Goal: Task Accomplishment & Management: Use online tool/utility

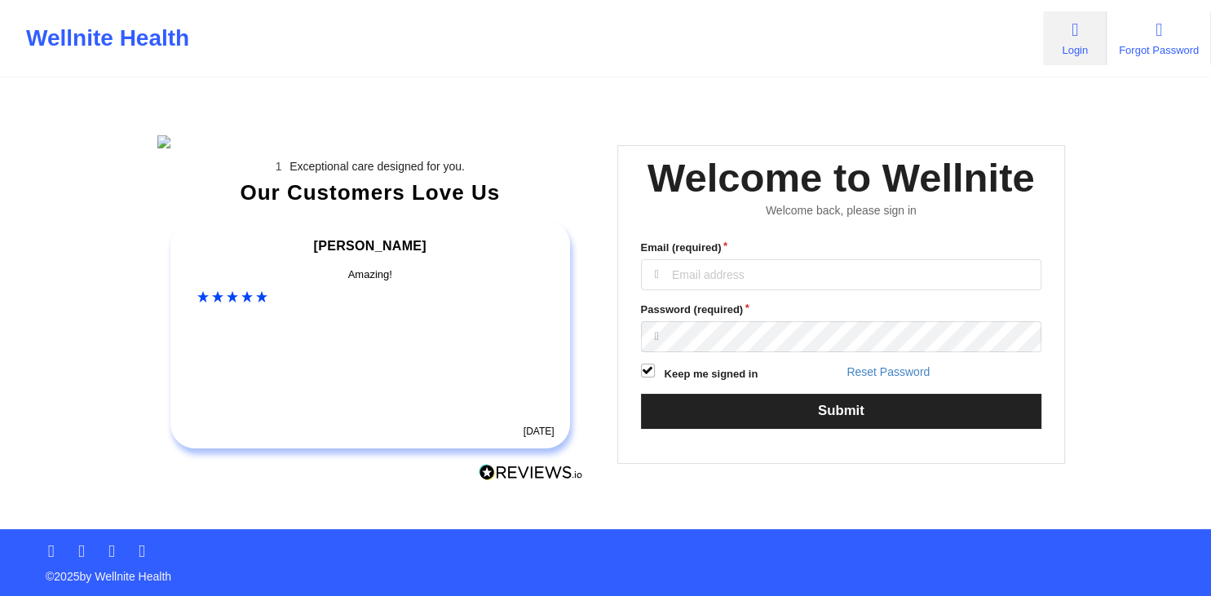
type input "[EMAIL_ADDRESS][DOMAIN_NAME]"
click at [833, 429] on button "Submit" at bounding box center [841, 411] width 401 height 35
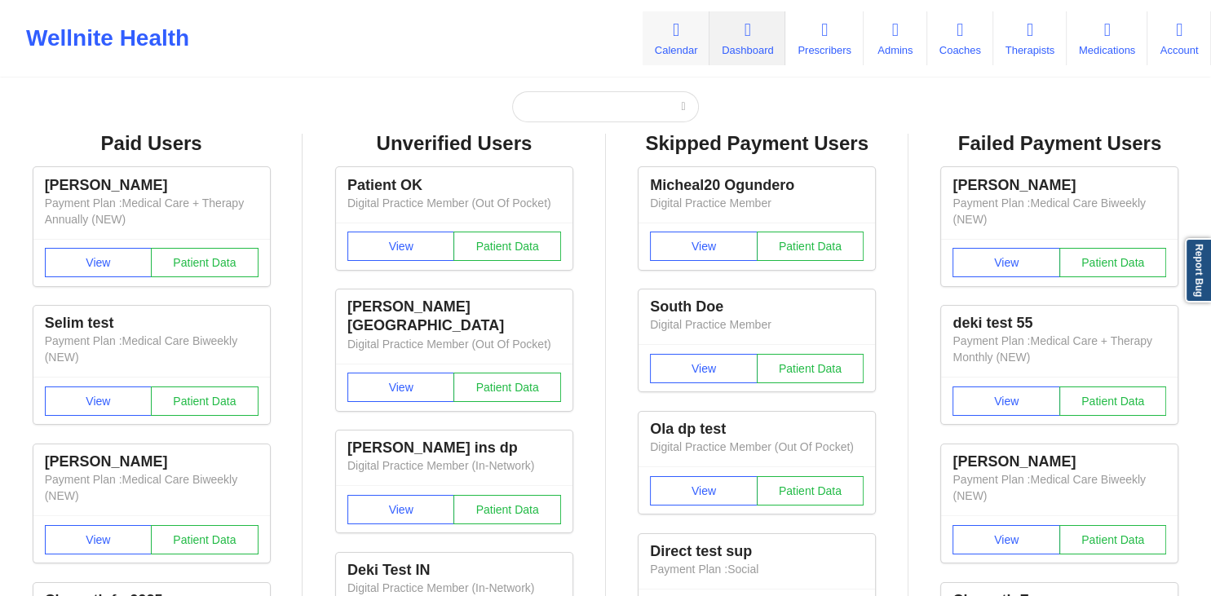
click at [674, 45] on link "Calendar" at bounding box center [676, 38] width 67 height 54
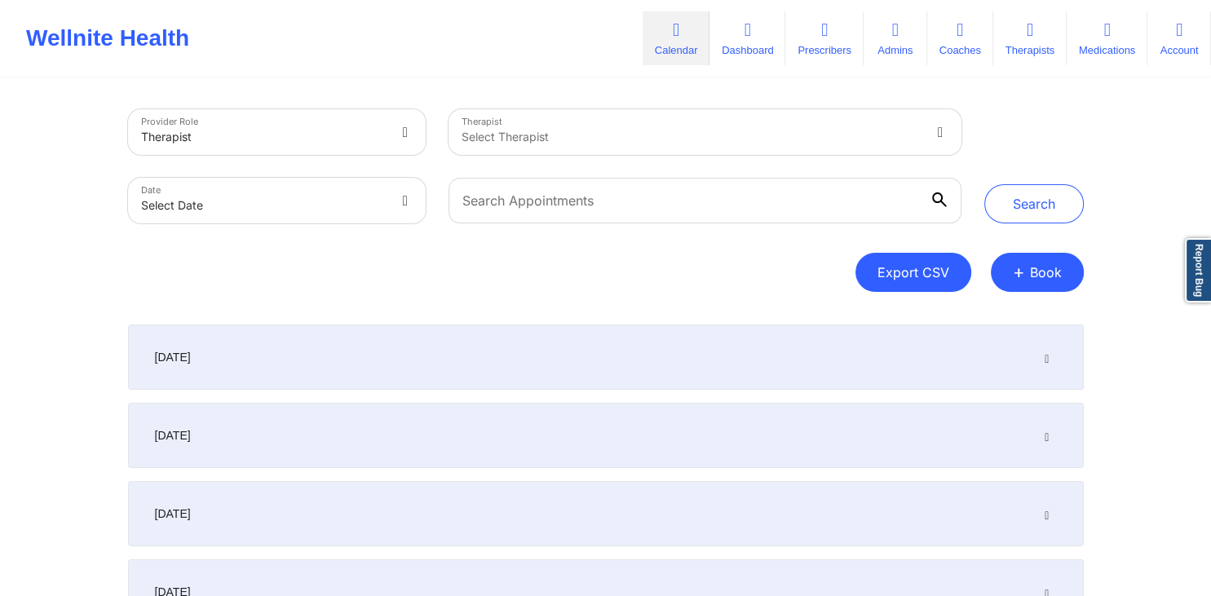
click at [919, 272] on button "Export CSV" at bounding box center [913, 272] width 116 height 39
select select "2025-7"
select select "2025-8"
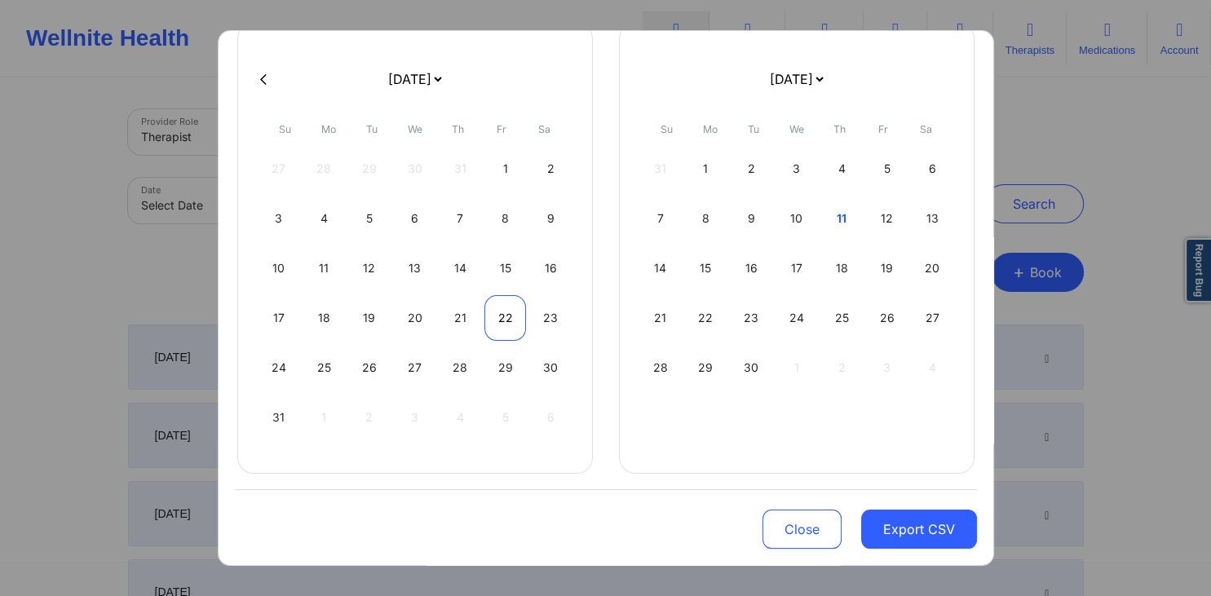
scroll to position [130, 0]
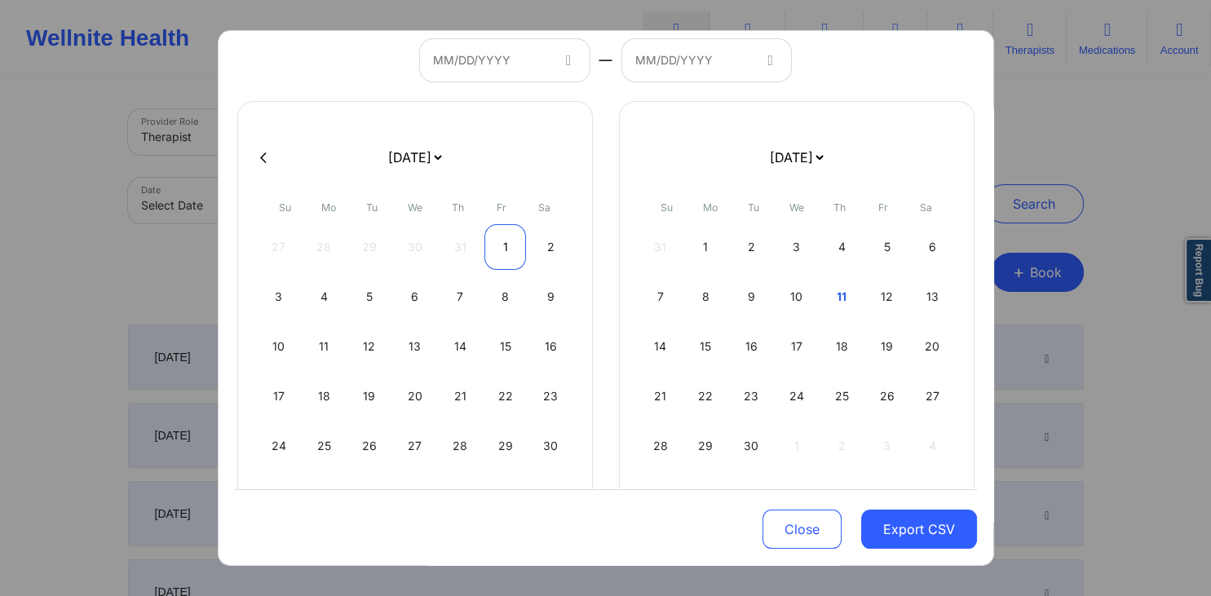
click at [513, 240] on div "1" at bounding box center [505, 247] width 42 height 46
select select "2025-7"
select select "2025-8"
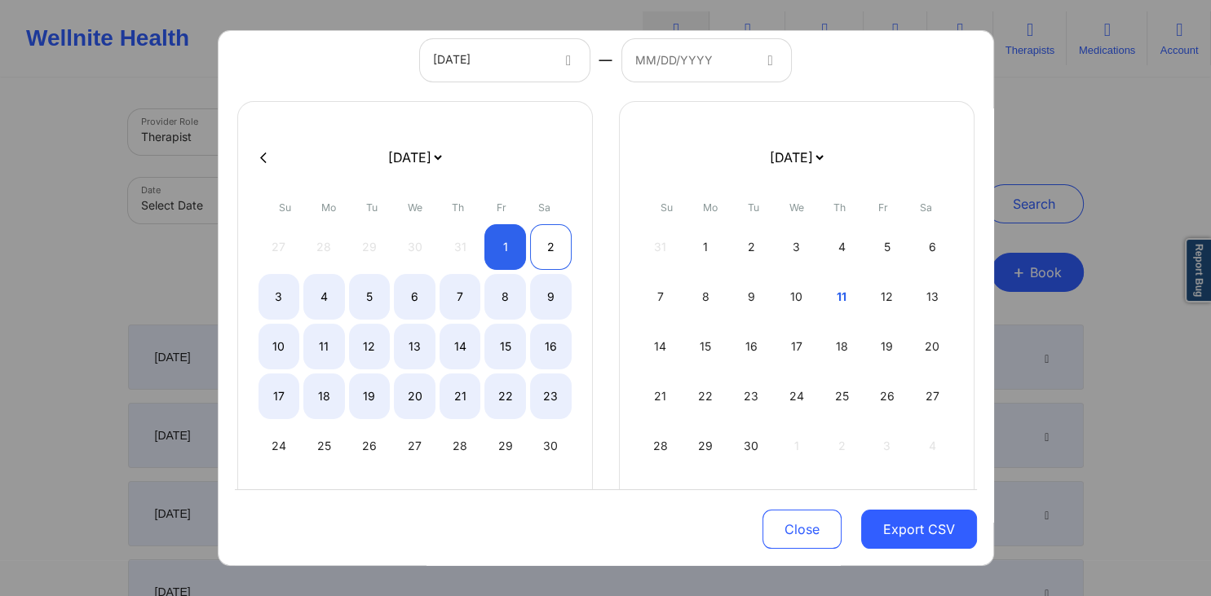
select select "2025-7"
select select "2025-8"
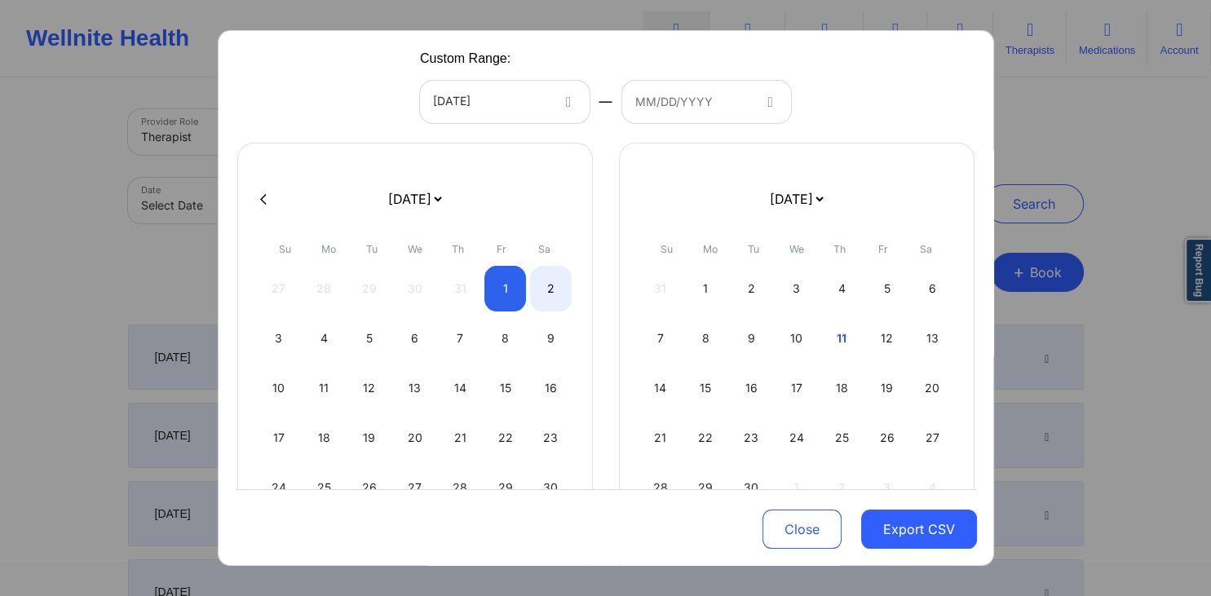
scroll to position [0, 0]
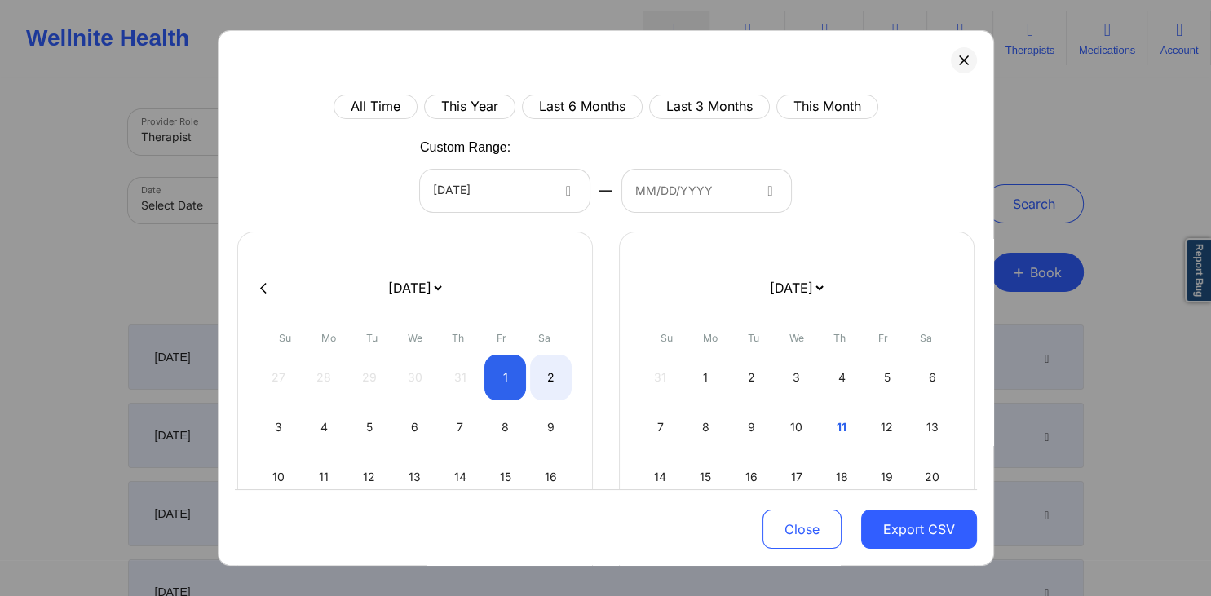
click at [820, 115] on button "This Month" at bounding box center [827, 107] width 102 height 24
select select "2025-7"
select select "2025-8"
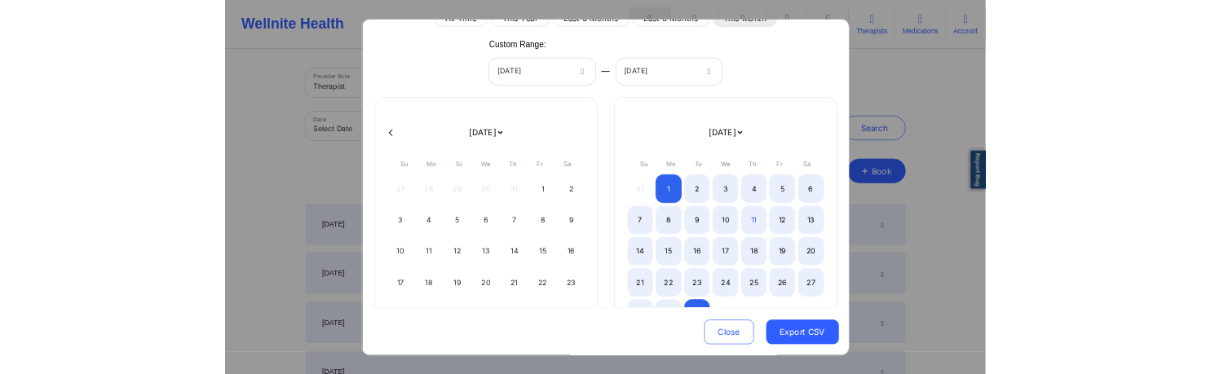
scroll to position [78, 0]
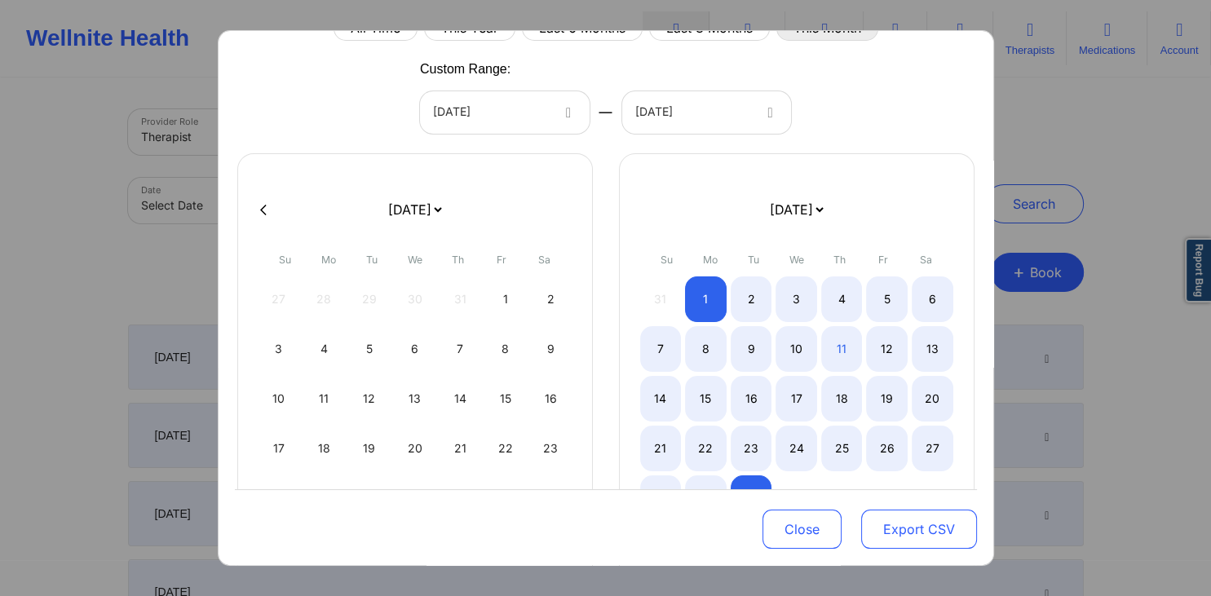
click at [908, 524] on button "Export CSV" at bounding box center [919, 529] width 116 height 39
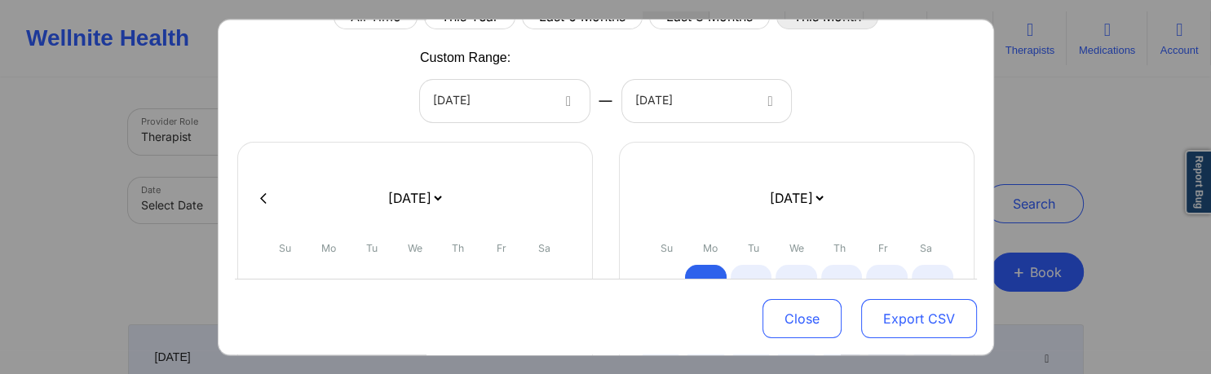
click at [907, 318] on button "Export CSV" at bounding box center [919, 318] width 116 height 39
click at [896, 318] on button "Export CSV" at bounding box center [919, 318] width 116 height 39
click at [890, 311] on button "Export CSV" at bounding box center [919, 318] width 116 height 39
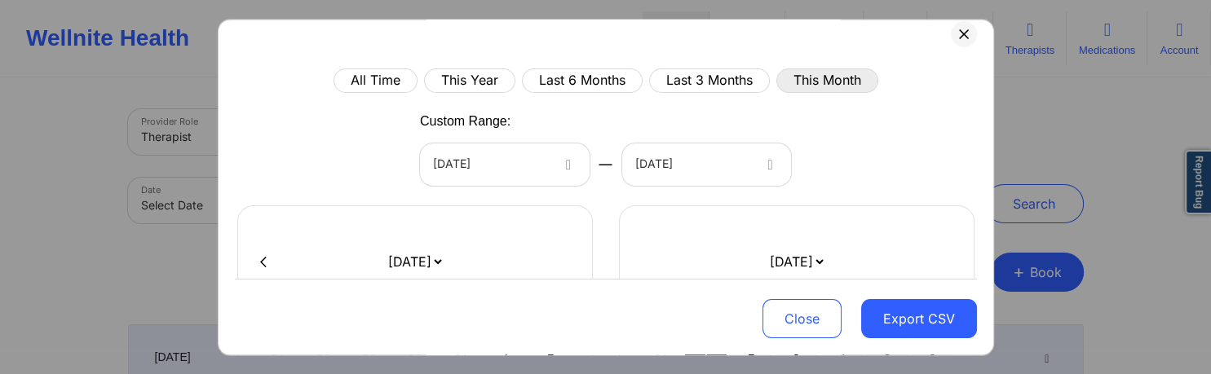
scroll to position [0, 0]
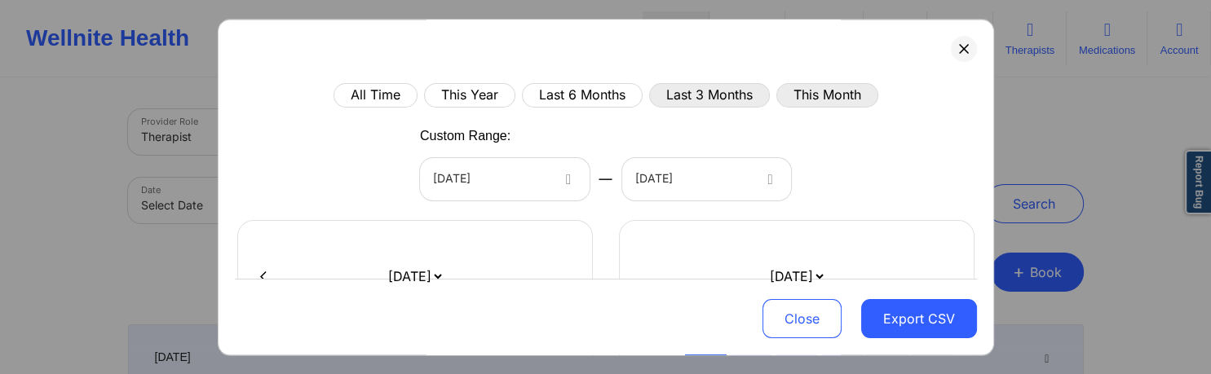
click at [721, 104] on button "Last 3 Months" at bounding box center [709, 95] width 121 height 24
select select "2025-5"
select select "2025-6"
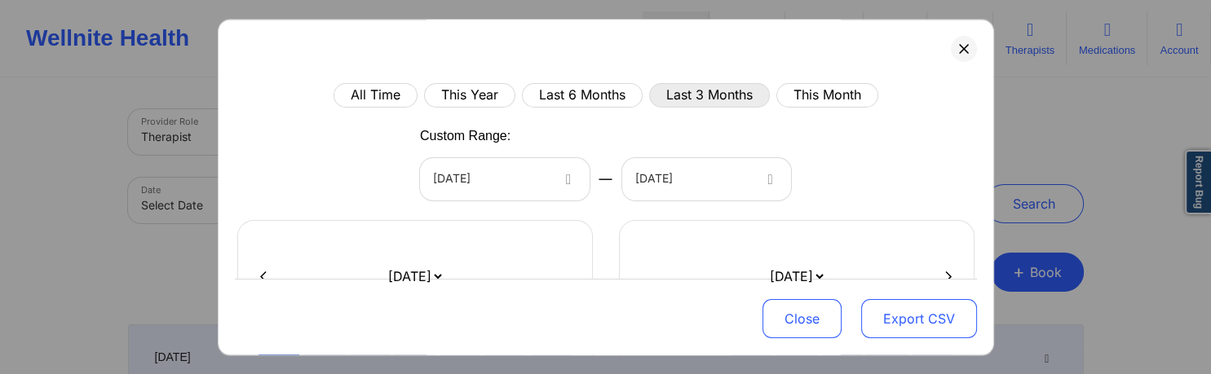
click at [899, 316] on button "Export CSV" at bounding box center [919, 318] width 116 height 39
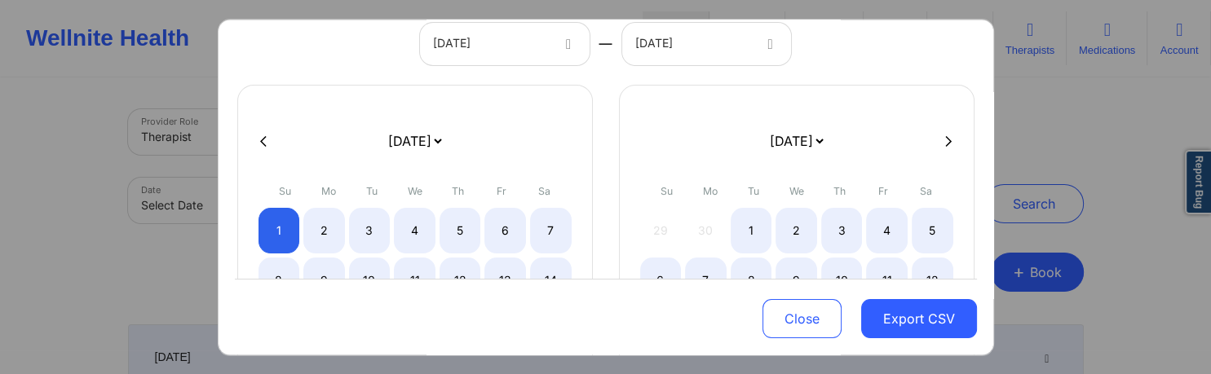
scroll to position [157, 0]
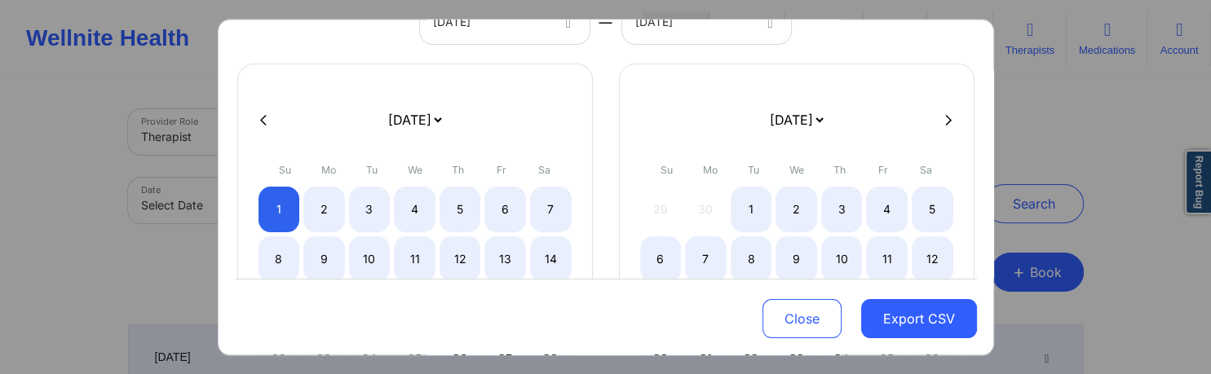
drag, startPoint x: 471, startPoint y: 126, endPoint x: 542, endPoint y: 83, distance: 83.1
click at [542, 83] on div "January 2019 February 2019 March 2019 April 2019 May 2019 June 2019 July 2019 A…" at bounding box center [415, 264] width 356 height 401
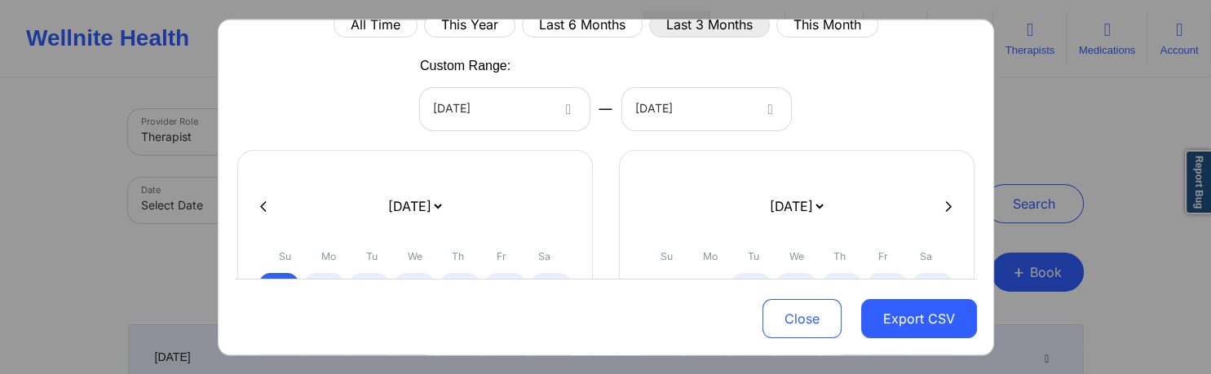
scroll to position [46, 0]
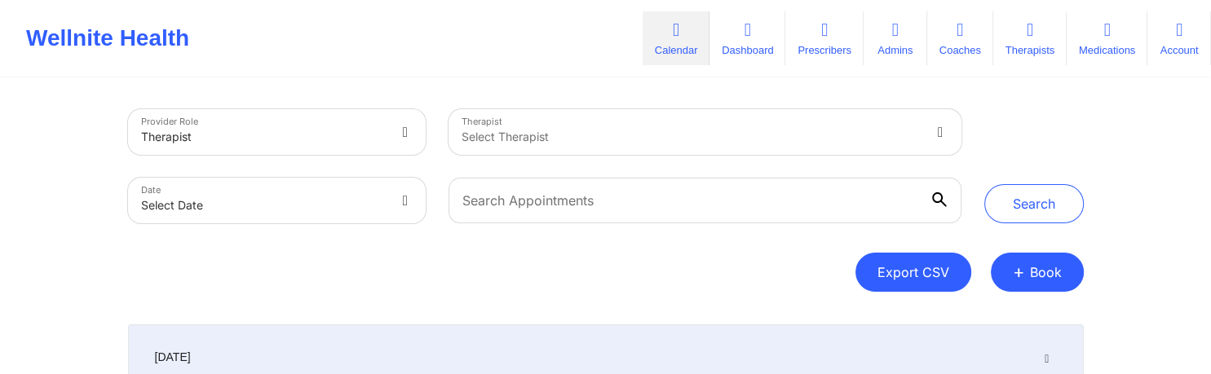
click at [928, 267] on button "Export CSV" at bounding box center [913, 272] width 116 height 39
select select "2025-7"
select select "2025-8"
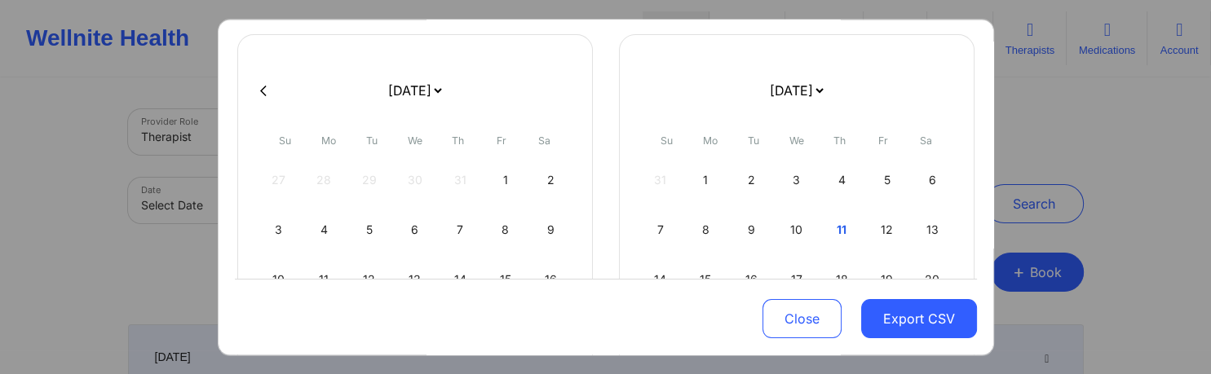
scroll to position [235, 0]
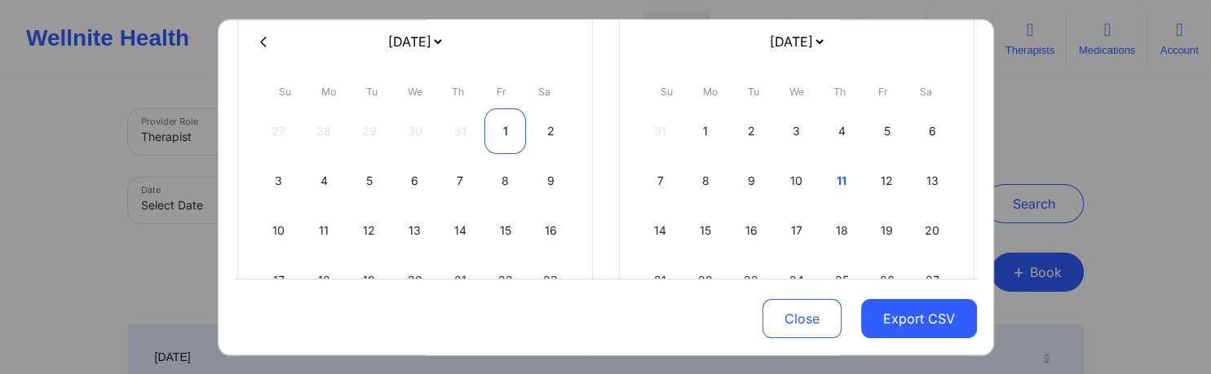
click at [501, 135] on div "1" at bounding box center [505, 132] width 42 height 46
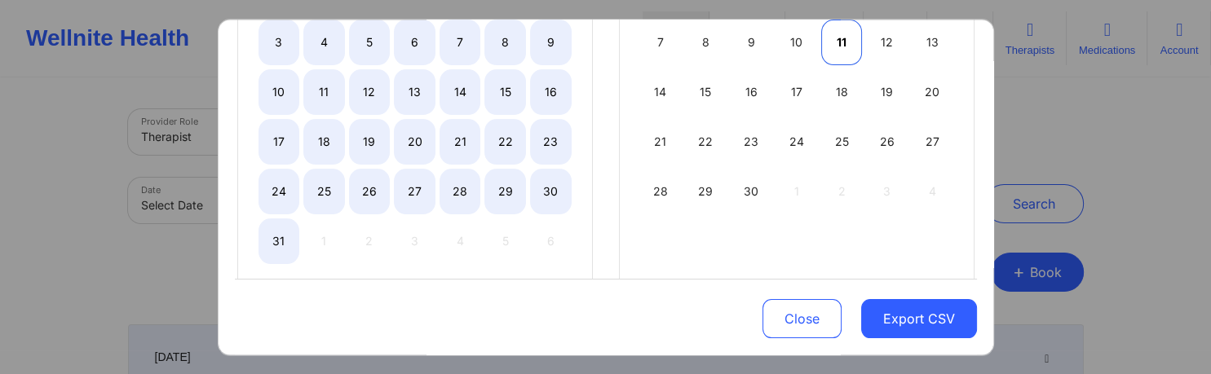
select select "2025-7"
select select "2025-8"
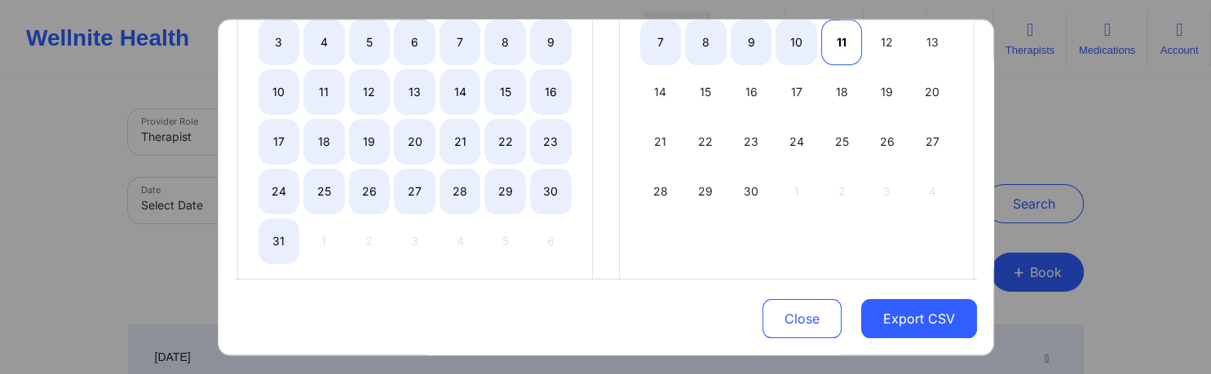
scroll to position [409, 0]
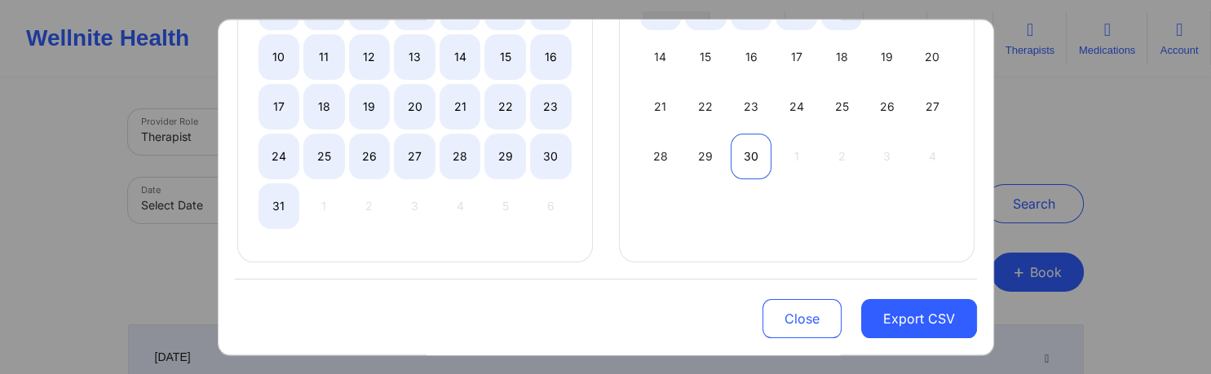
select select "2025-7"
select select "2025-8"
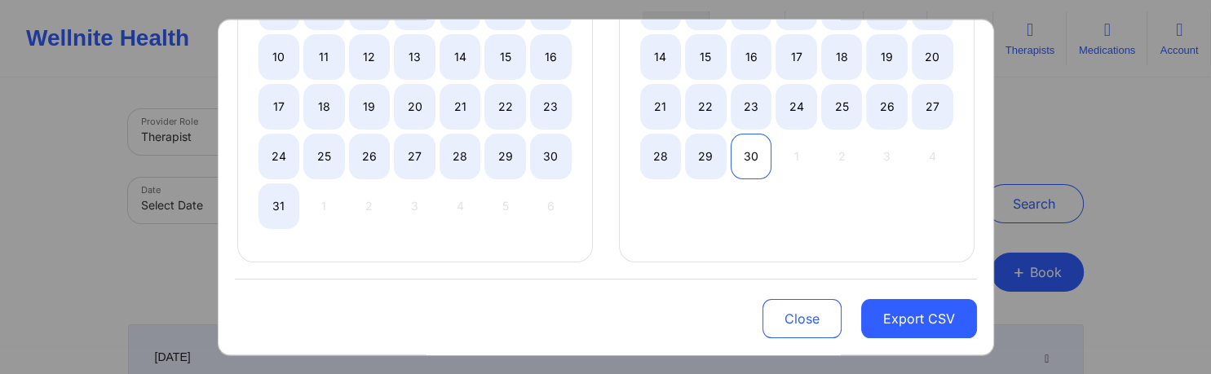
click at [754, 156] on div "30" at bounding box center [752, 158] width 42 height 46
select select "2025-7"
select select "2025-8"
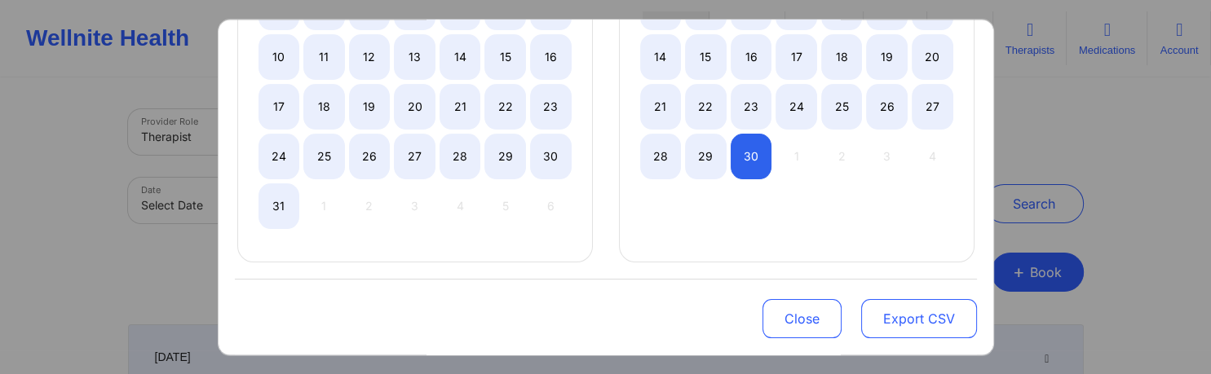
click at [903, 321] on button "Export CSV" at bounding box center [919, 318] width 116 height 39
select select "2025-7"
select select "2025-8"
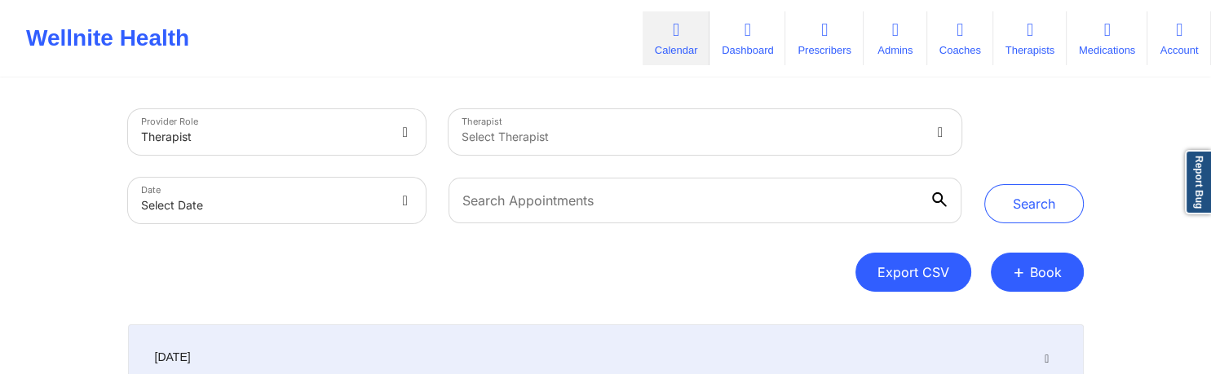
click at [902, 276] on button "Export CSV" at bounding box center [913, 272] width 116 height 39
select select "2025-7"
select select "2025-8"
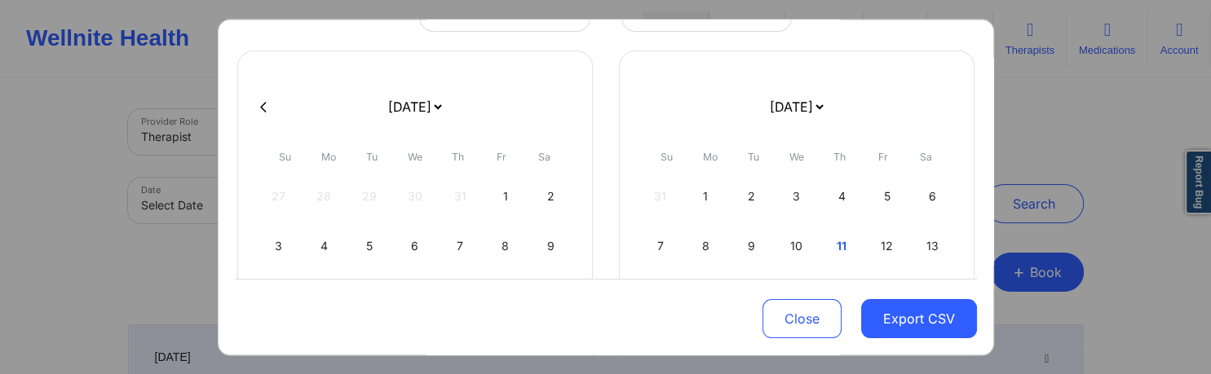
scroll to position [235, 0]
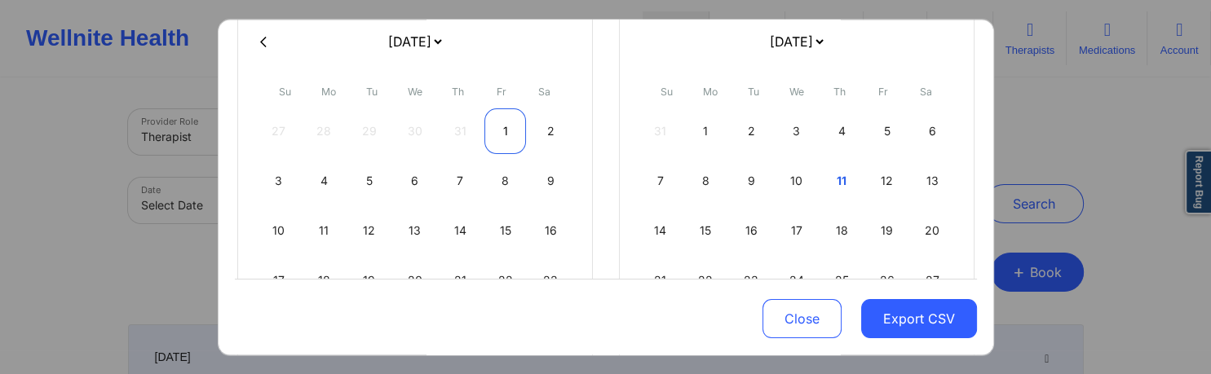
click at [502, 132] on div "1" at bounding box center [505, 132] width 42 height 46
select select "2025-7"
select select "2025-8"
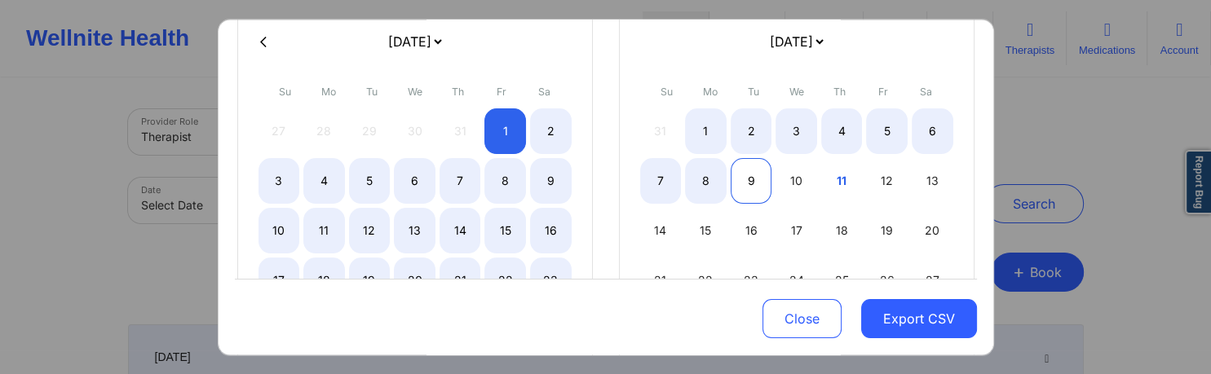
scroll to position [409, 0]
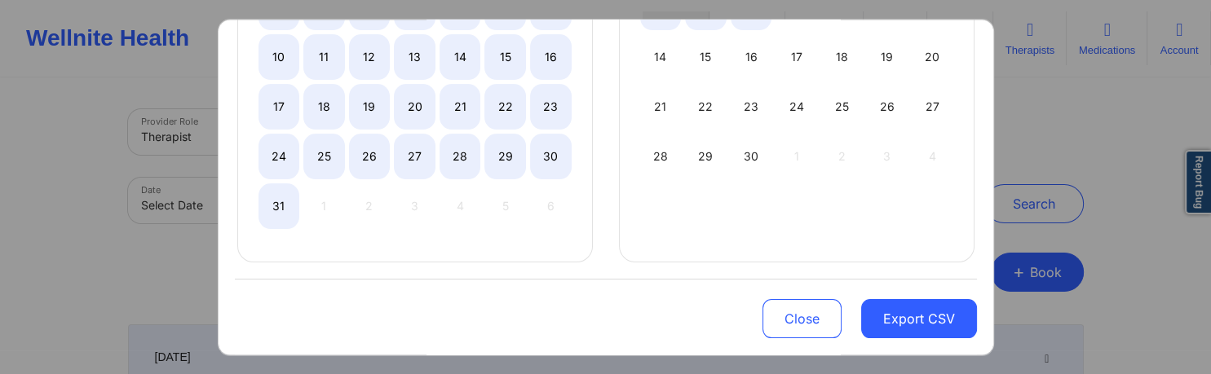
select select "2025-7"
select select "2025-8"
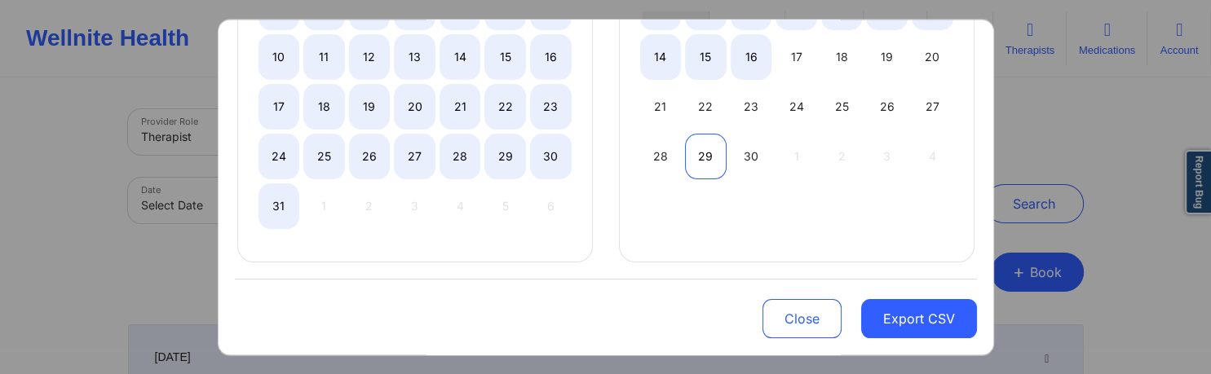
select select "2025-7"
select select "2025-8"
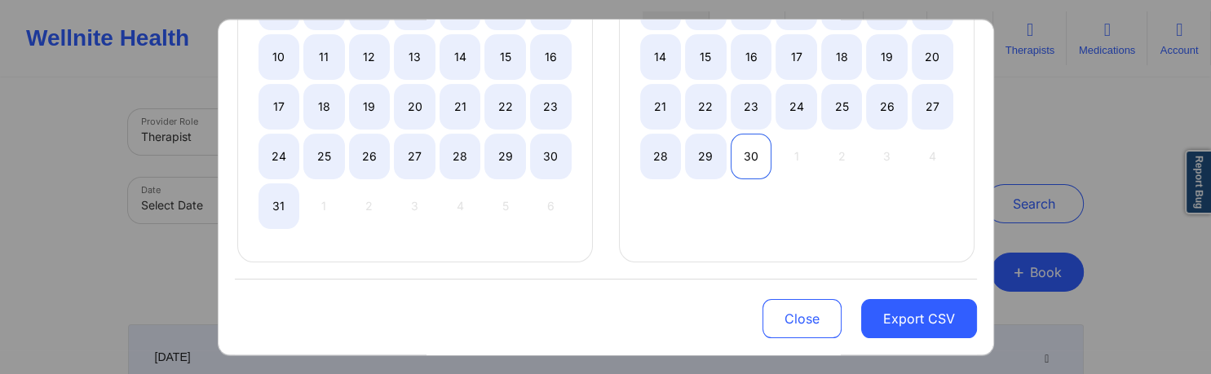
select select "2025-7"
select select "2025-8"
click at [740, 165] on div "30" at bounding box center [752, 158] width 42 height 46
select select "2025-7"
select select "2025-8"
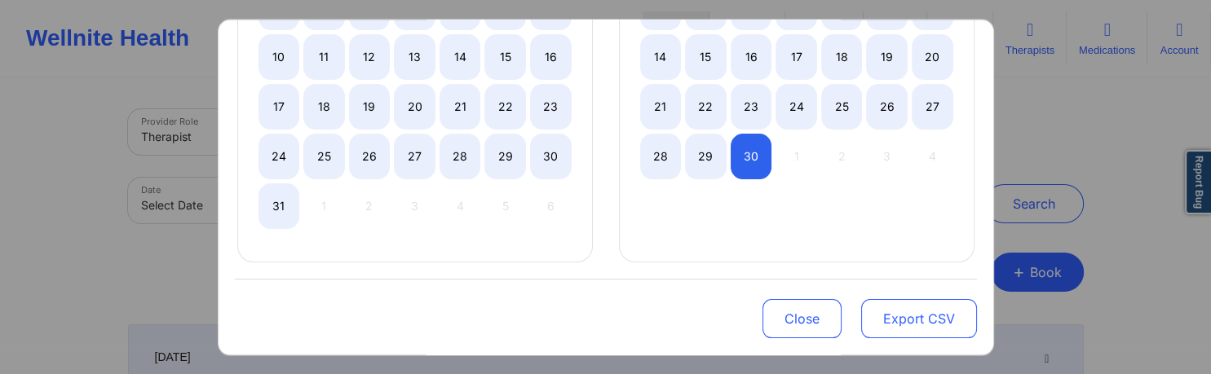
click at [884, 317] on button "Export CSV" at bounding box center [919, 318] width 116 height 39
select select "2025-7"
select select "2025-8"
